Goal: Use online tool/utility: Utilize a website feature to perform a specific function

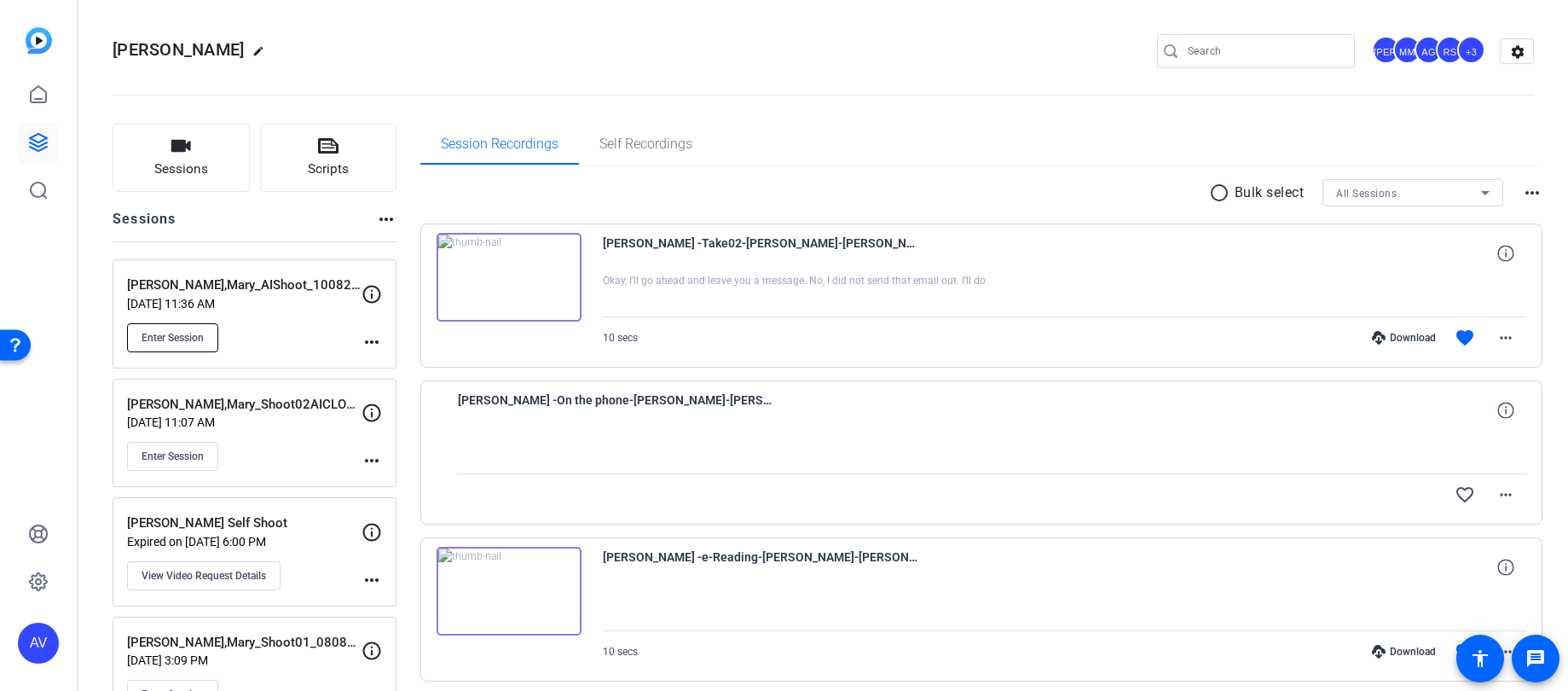
click at [171, 343] on span "Enter Session" at bounding box center [173, 337] width 62 height 13
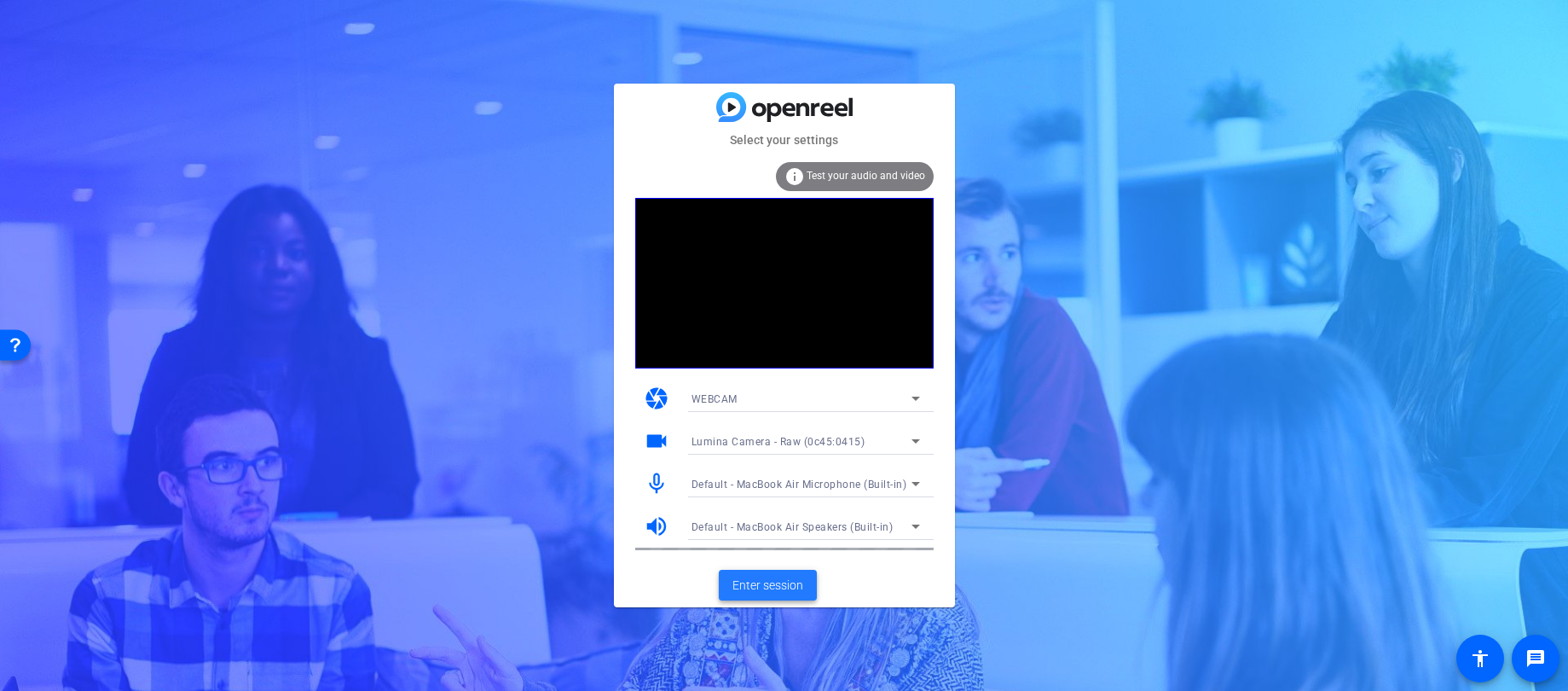
click at [767, 581] on span "Enter session" at bounding box center [768, 585] width 70 height 18
